Goal: Task Accomplishment & Management: Use online tool/utility

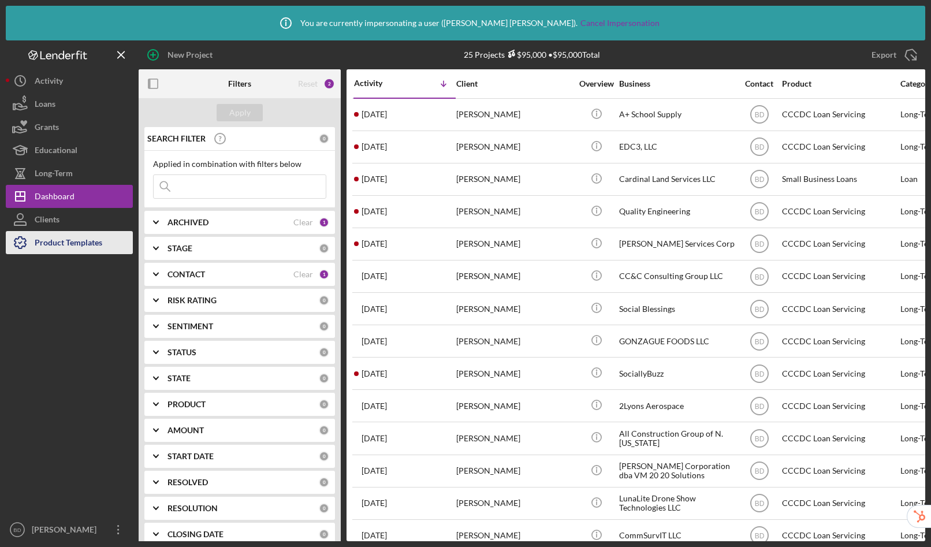
click at [57, 243] on div "Product Templates" at bounding box center [69, 244] width 68 height 26
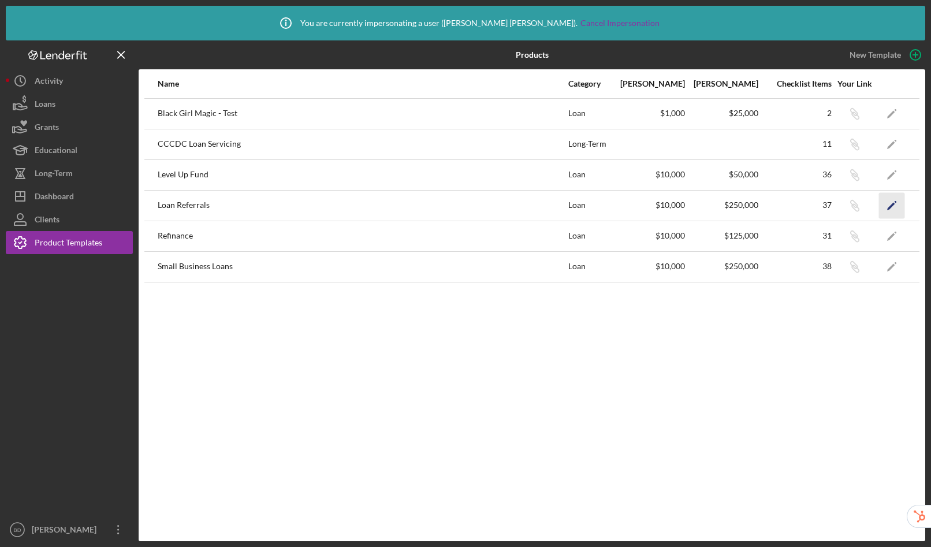
click at [892, 203] on polygon "button" at bounding box center [891, 206] width 8 height 8
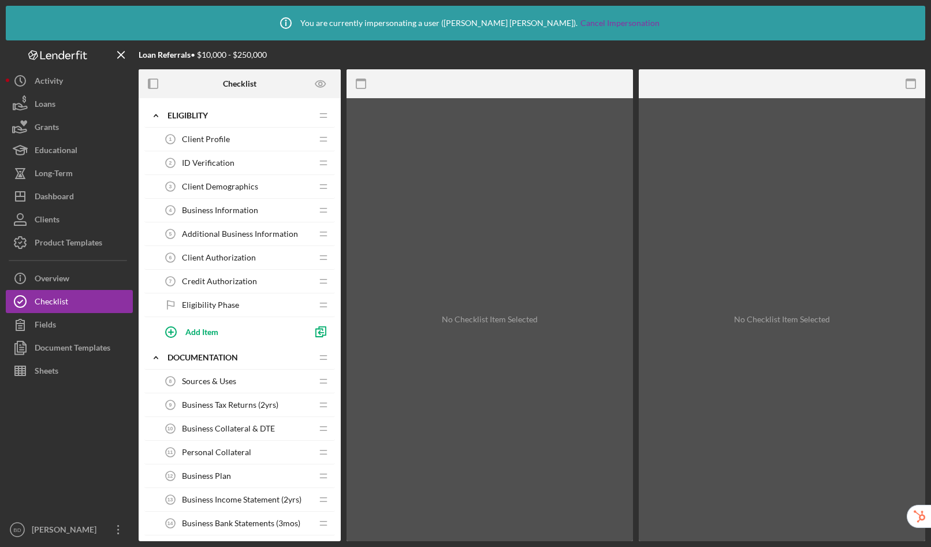
click at [223, 256] on span "Client Authorization" at bounding box center [219, 257] width 74 height 9
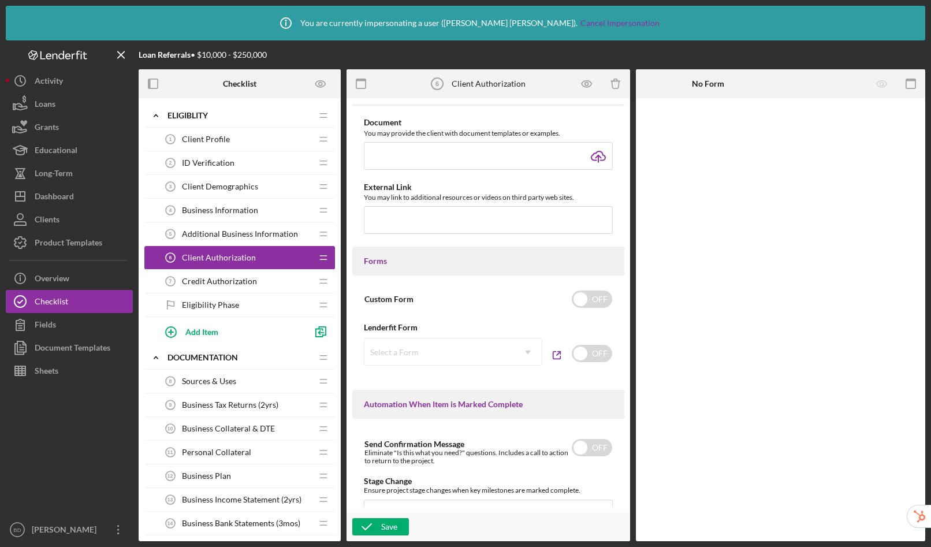
scroll to position [559, 0]
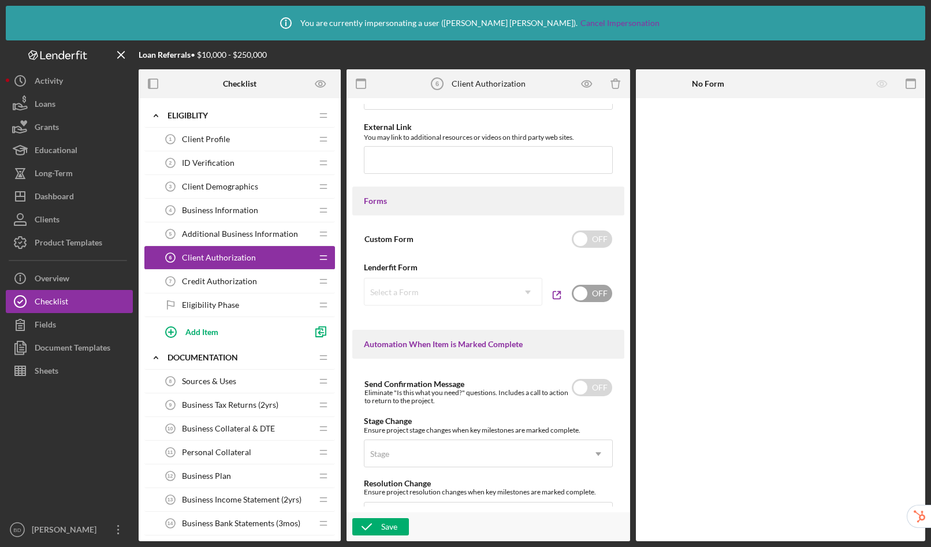
click at [592, 300] on input "checkbox" at bounding box center [592, 293] width 40 height 17
checkbox input "true"
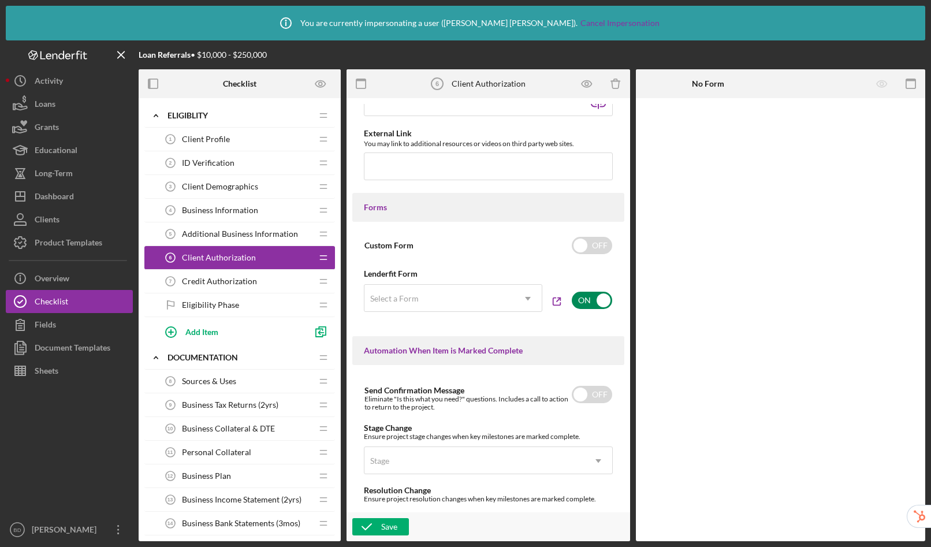
scroll to position [566, 0]
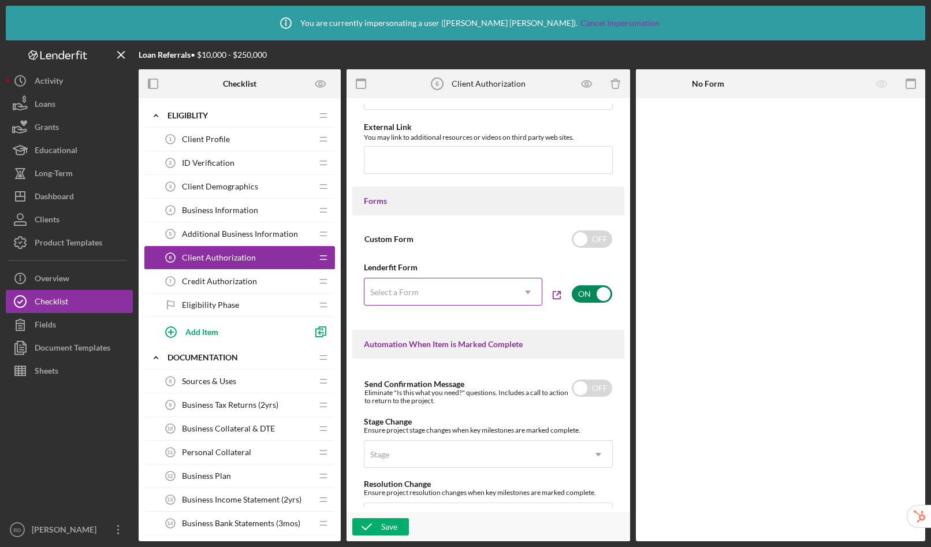
click at [475, 296] on div "Select a Form" at bounding box center [440, 292] width 150 height 27
type input "ccc"
click at [463, 328] on div "CCCDC Authorization to Release Information" at bounding box center [452, 328] width 174 height 29
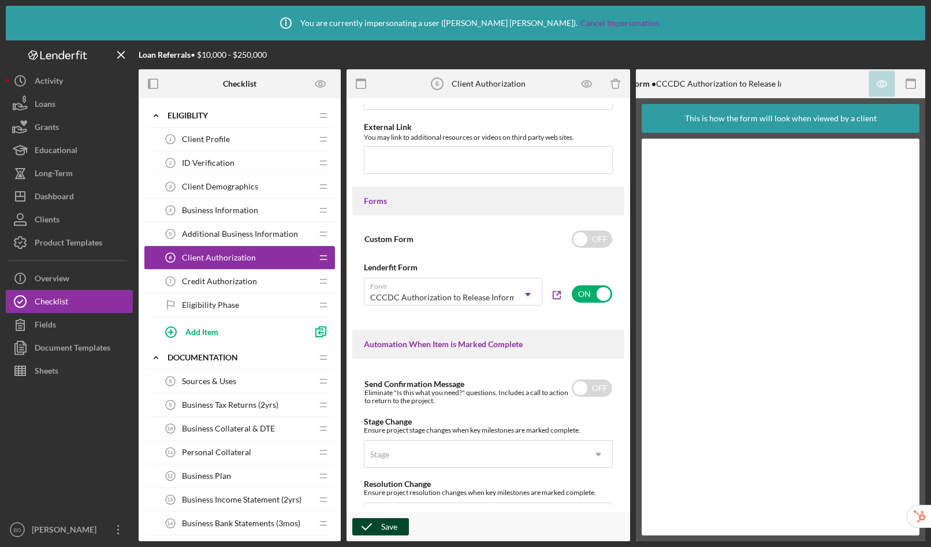
click at [377, 529] on icon "button" at bounding box center [366, 526] width 29 height 29
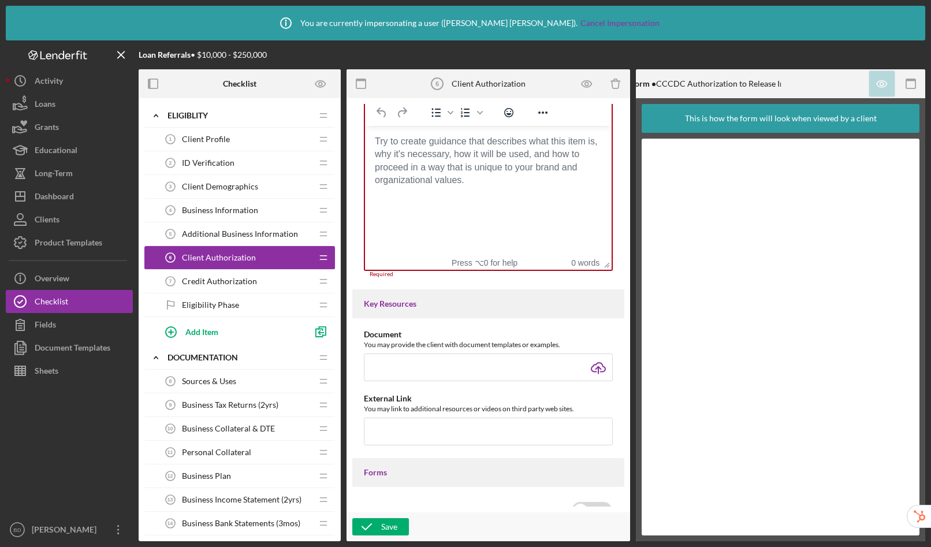
scroll to position [291, 0]
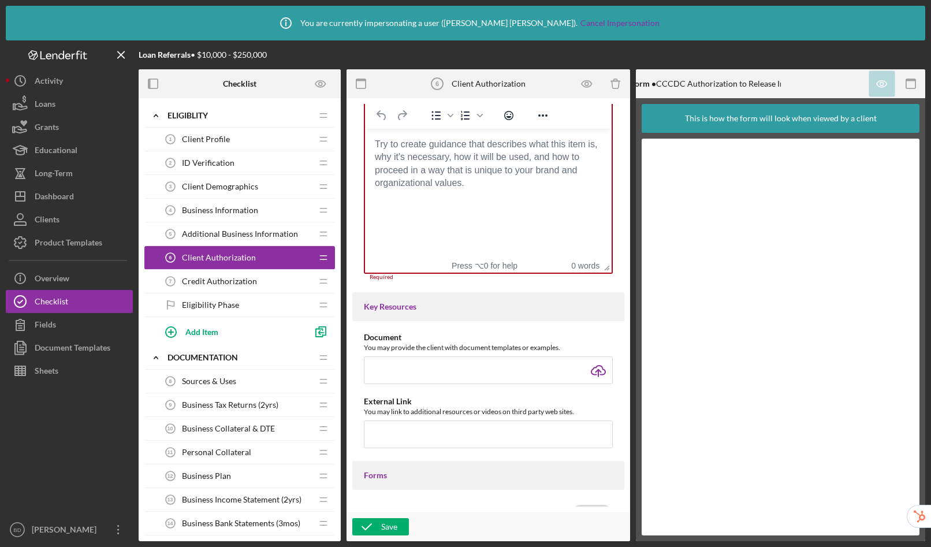
click at [503, 151] on body "Rich Text Area. Press ALT-0 for help." at bounding box center [488, 144] width 228 height 13
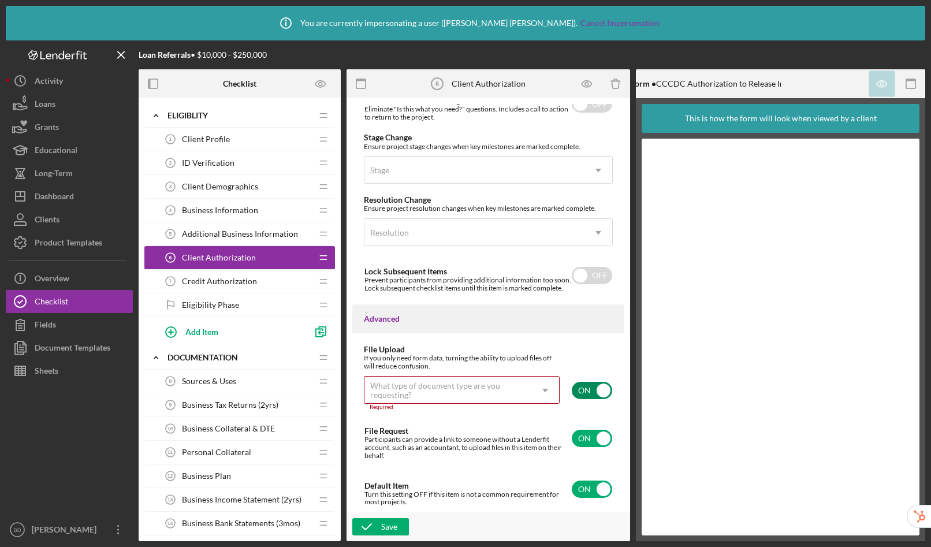
click at [581, 387] on input "checkbox" at bounding box center [592, 390] width 40 height 17
checkbox input "false"
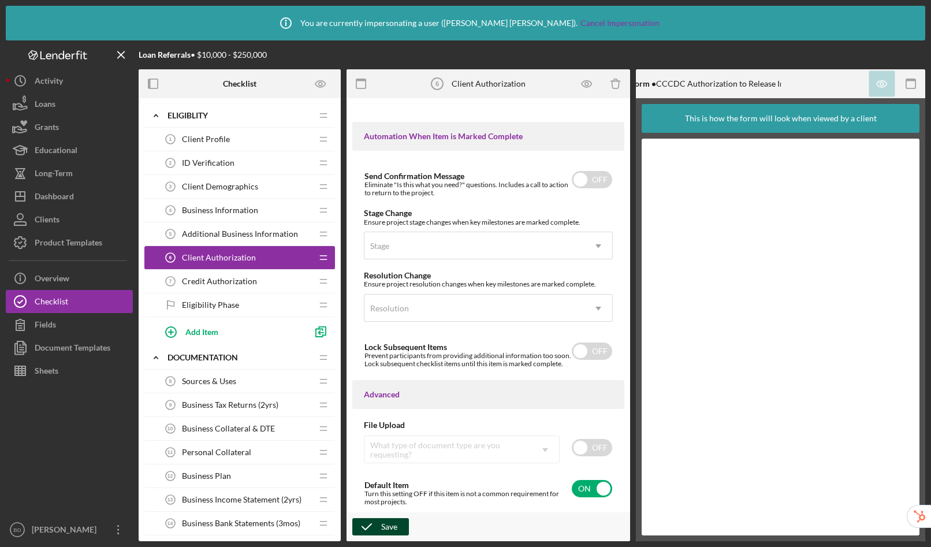
click at [364, 526] on icon "button" at bounding box center [366, 526] width 29 height 29
click at [224, 280] on span "Credit Authorization" at bounding box center [219, 281] width 75 height 9
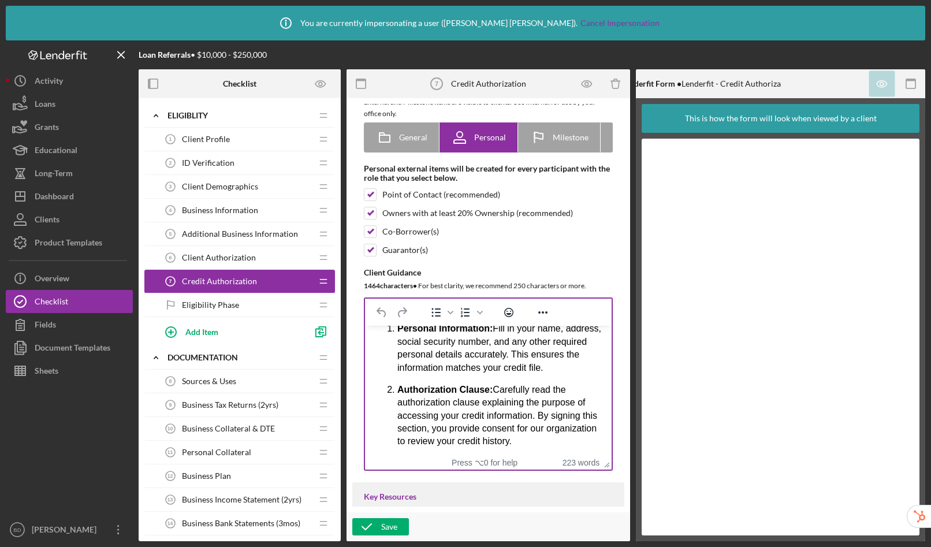
scroll to position [322, 0]
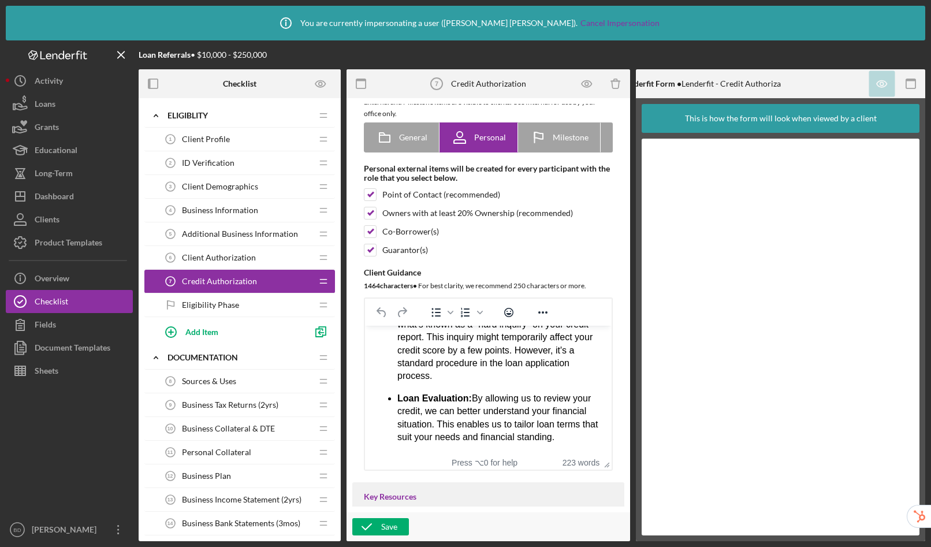
click at [247, 258] on span "Client Authorization" at bounding box center [219, 257] width 74 height 9
